Goal: Information Seeking & Learning: Understand process/instructions

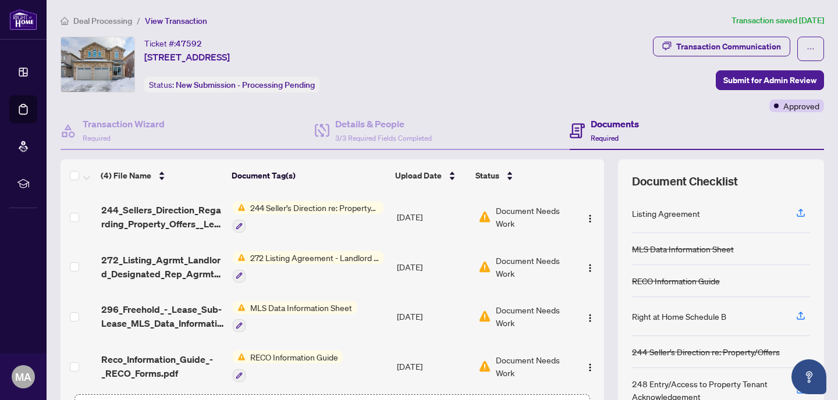
click at [95, 22] on span "Deal Processing" at bounding box center [102, 21] width 59 height 10
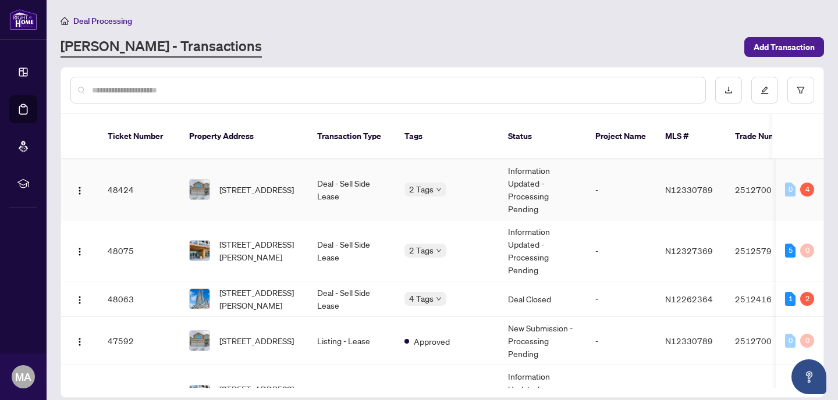
click at [540, 171] on td "Information Updated - Processing Pending" at bounding box center [542, 189] width 87 height 61
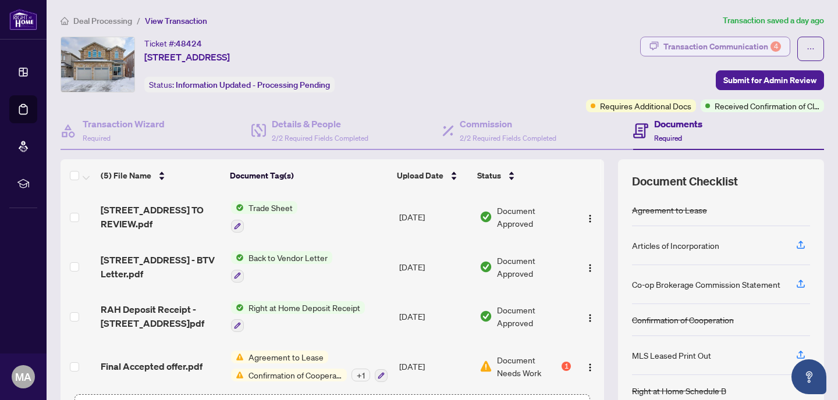
click at [693, 47] on div "Transaction Communication 4" at bounding box center [722, 46] width 118 height 19
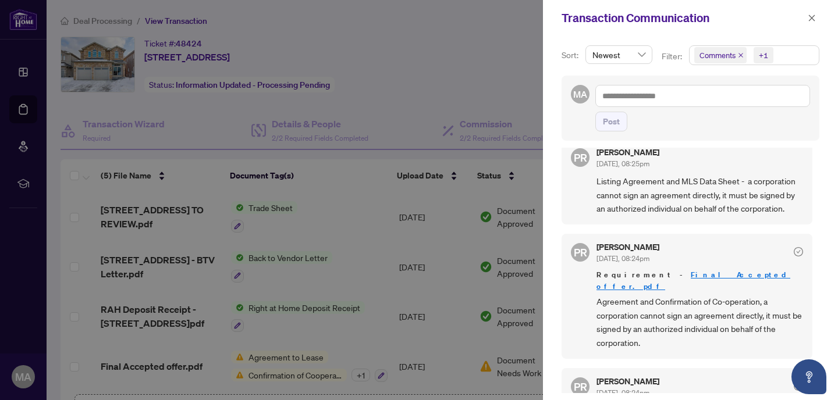
scroll to position [111, 0]
drag, startPoint x: 595, startPoint y: 209, endPoint x: 783, endPoint y: 208, distance: 188.0
click at [783, 208] on div "PR [PERSON_NAME] [DATE], 08:25pm Listing Agreement and MLS Data Sheet - a corpo…" at bounding box center [687, 183] width 251 height 86
copy span "an authorized individual on behalf of the corporation"
click at [814, 22] on icon "close" at bounding box center [812, 18] width 8 height 8
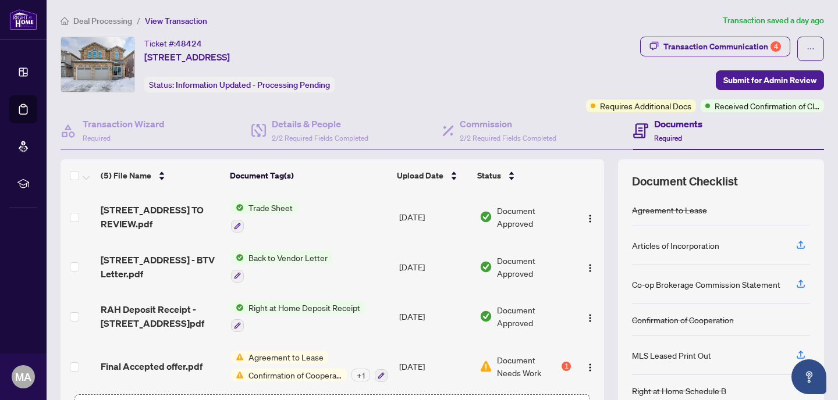
click at [389, 54] on div "Ticket #: 48424 [STREET_ADDRESS] Status: Information Updated - Processing Pendi…" at bounding box center [321, 65] width 521 height 56
drag, startPoint x: 391, startPoint y: 56, endPoint x: 142, endPoint y: 59, distance: 248.5
click at [142, 59] on div "Ticket #: 48424 [STREET_ADDRESS] Status: Information Updated - Processing Pendi…" at bounding box center [321, 65] width 521 height 56
copy span "[STREET_ADDRESS]"
click at [698, 46] on div "Transaction Communication 4" at bounding box center [722, 46] width 118 height 19
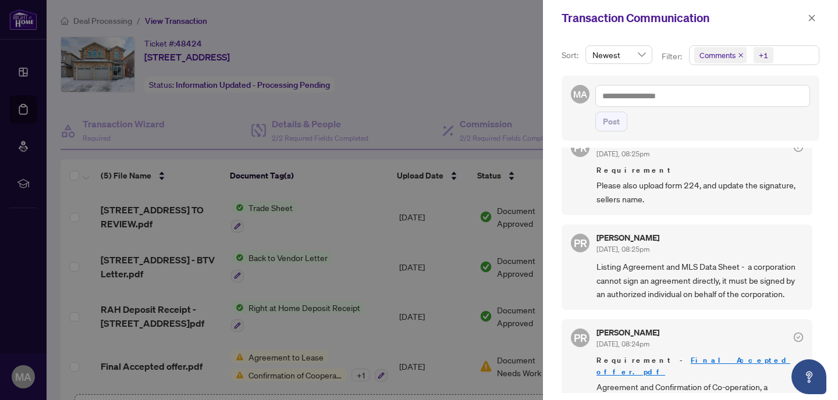
scroll to position [27, 0]
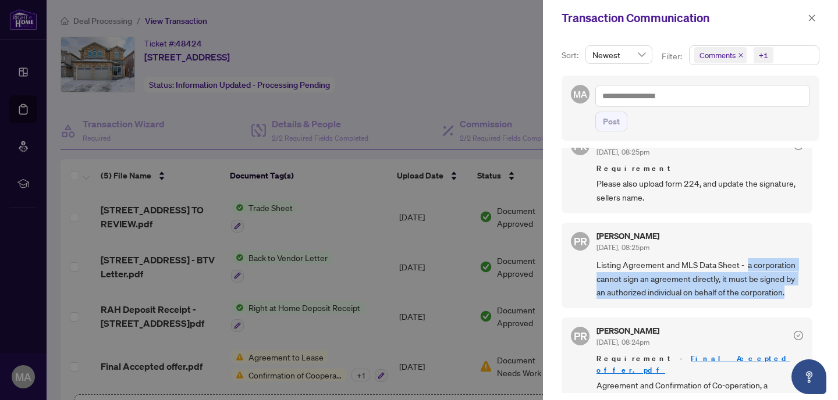
drag, startPoint x: 747, startPoint y: 265, endPoint x: 792, endPoint y: 290, distance: 51.0
click at [792, 290] on span "Listing Agreement and MLS Data Sheet - a corporation cannot sign an agreement d…" at bounding box center [700, 278] width 207 height 41
copy span "a corporation cannot sign an agreement directly, it must be signed by an author…"
click at [765, 296] on span "Listing Agreement and MLS Data Sheet - a corporation cannot sign an agreement d…" at bounding box center [700, 278] width 207 height 41
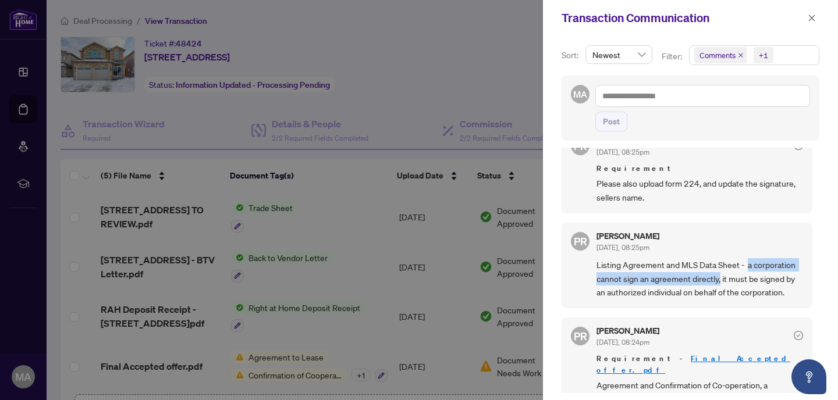
drag, startPoint x: 747, startPoint y: 264, endPoint x: 720, endPoint y: 279, distance: 31.0
click at [720, 279] on span "Listing Agreement and MLS Data Sheet - a corporation cannot sign an agreement d…" at bounding box center [700, 278] width 207 height 41
copy span "a corporation cannot sign an agreement directly,"
